Goal: Information Seeking & Learning: Find specific fact

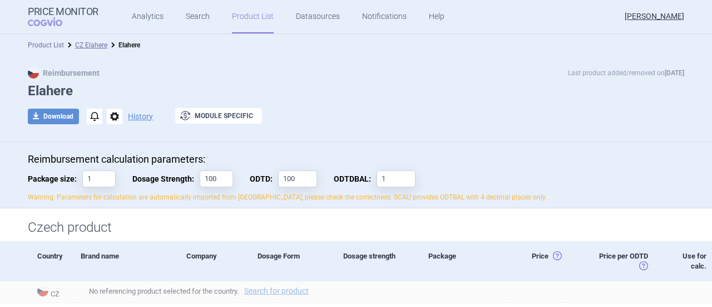
click at [41, 42] on link "Product List" at bounding box center [46, 45] width 36 height 8
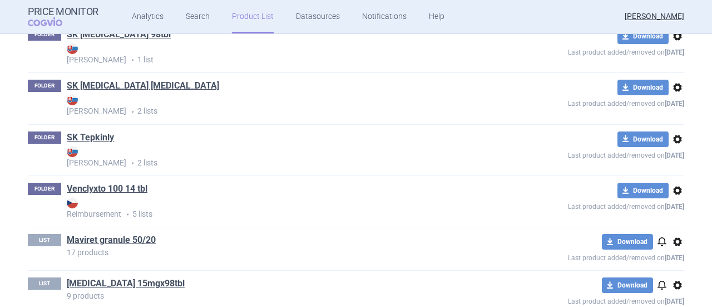
scroll to position [1547, 0]
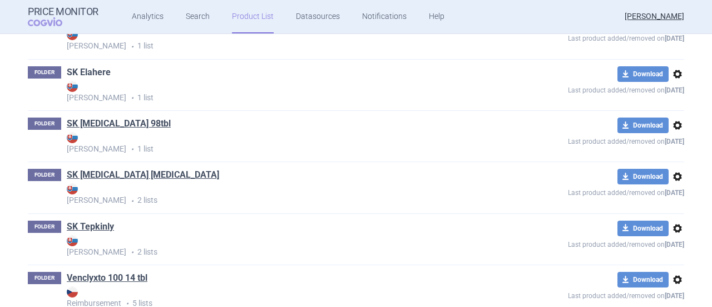
click at [86, 73] on link "SK Elahere" at bounding box center [89, 72] width 44 height 12
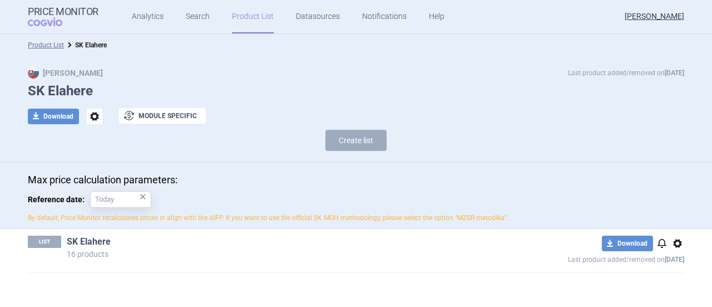
click at [91, 243] on link "SK Elahere" at bounding box center [89, 241] width 44 height 12
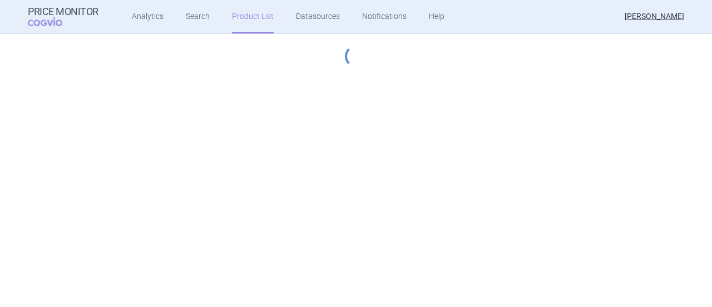
select select "[DATE]"
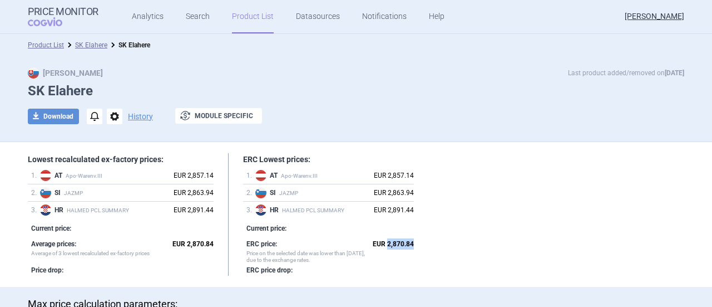
drag, startPoint x: 383, startPoint y: 241, endPoint x: 408, endPoint y: 239, distance: 25.2
click at [408, 240] on strong "EUR 2,870.84" at bounding box center [393, 244] width 41 height 8
copy strong "2,870.84"
